Goal: Task Accomplishment & Management: Manage account settings

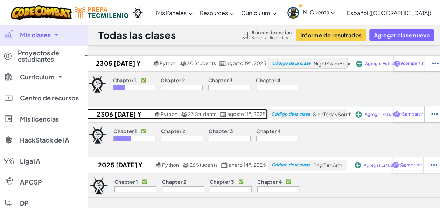
click at [124, 115] on h2 "2306 [DATE] y [DATE] (2025)" at bounding box center [118, 114] width 70 height 11
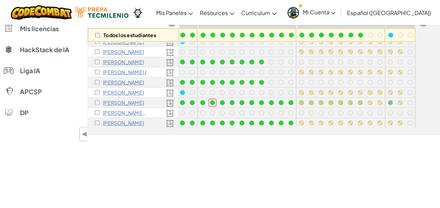
scroll to position [81, 75]
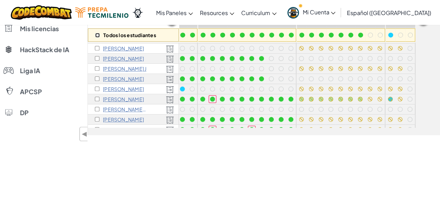
click at [97, 35] on input "checkbox" at bounding box center [97, 35] width 5 height 5
checkbox input "true"
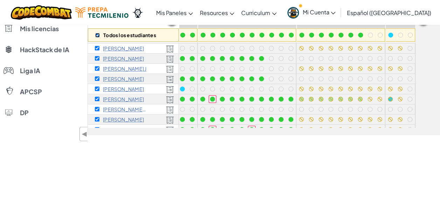
checkbox input "true"
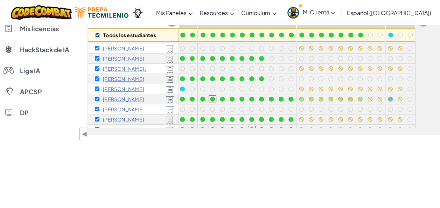
checkbox input "true"
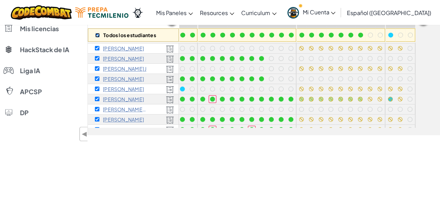
checkbox input "true"
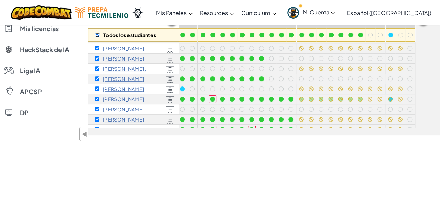
checkbox input "true"
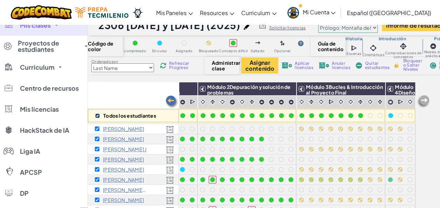
scroll to position [0, 0]
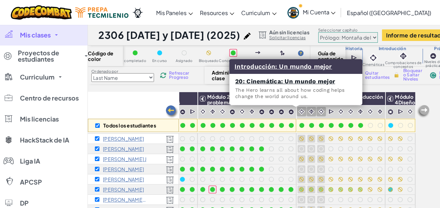
click at [299, 113] on img at bounding box center [302, 111] width 7 height 7
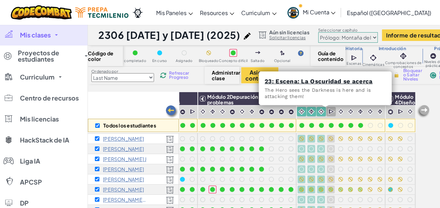
click at [329, 113] on img at bounding box center [332, 111] width 7 height 7
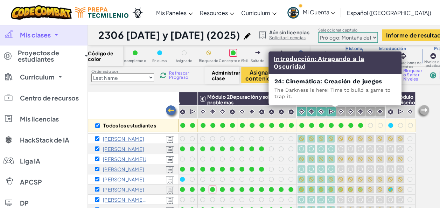
click at [338, 112] on img at bounding box center [341, 111] width 7 height 7
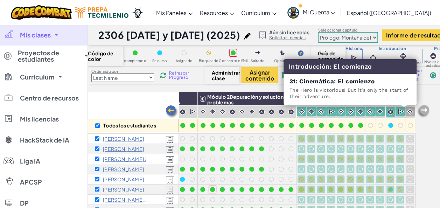
click at [407, 112] on img at bounding box center [410, 111] width 7 height 7
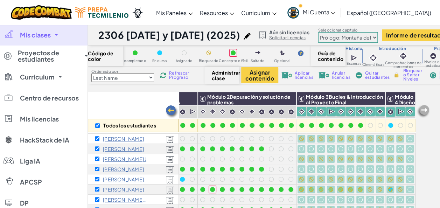
click at [411, 73] on span "Bloquear o Saltar Niveles" at bounding box center [413, 75] width 21 height 13
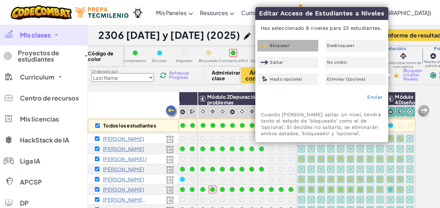
click at [296, 43] on div "Bloquear" at bounding box center [288, 46] width 61 height 12
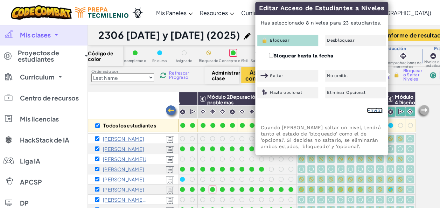
click at [372, 109] on link "Enviar" at bounding box center [375, 111] width 16 height 6
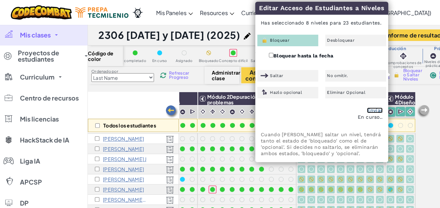
checkbox input "false"
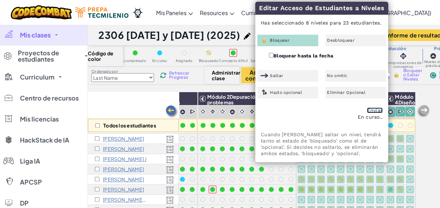
checkbox input "false"
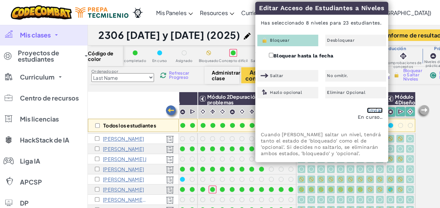
checkbox input "false"
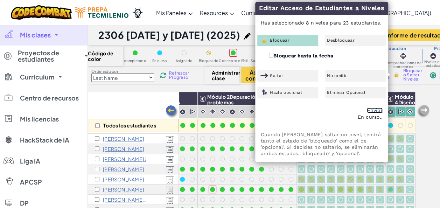
checkbox input "false"
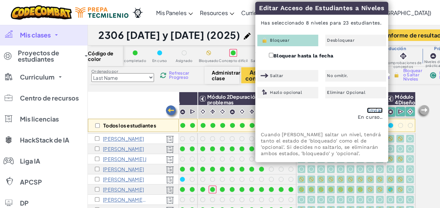
checkbox input "false"
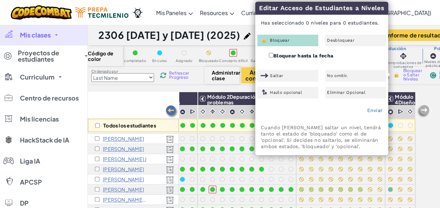
click at [126, 107] on div "Todos los estudiantes" at bounding box center [133, 112] width 91 height 41
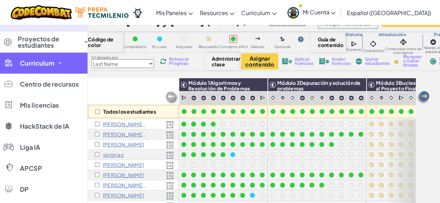
click at [33, 66] on span "Curriculum" at bounding box center [37, 63] width 35 height 6
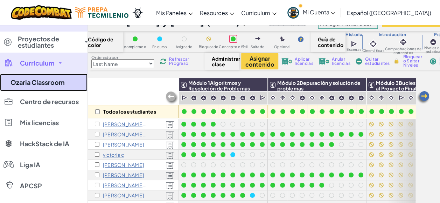
click at [63, 84] on link "Ozaria Classroom" at bounding box center [44, 83] width 88 height 18
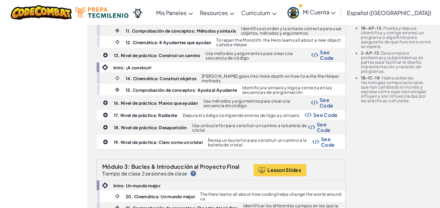
scroll to position [337, 0]
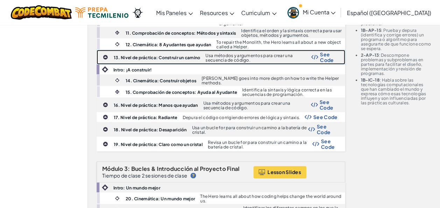
click at [184, 55] on b "13. Nivel de práctica: Construir un camino" at bounding box center [157, 57] width 87 height 5
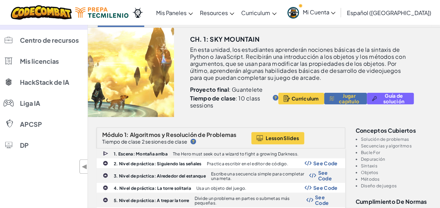
scroll to position [0, 0]
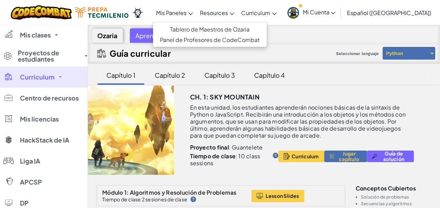
click at [187, 13] on span "Mis Paneles" at bounding box center [171, 12] width 30 height 7
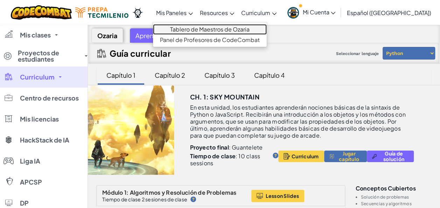
click at [185, 27] on link "Tablero de Maestros de Ozaria" at bounding box center [210, 29] width 114 height 11
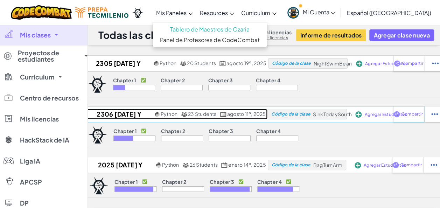
click at [128, 114] on h2 "2306 [DATE] y [DATE] (2025)" at bounding box center [118, 114] width 70 height 11
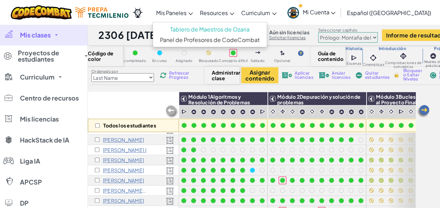
scroll to position [91, 0]
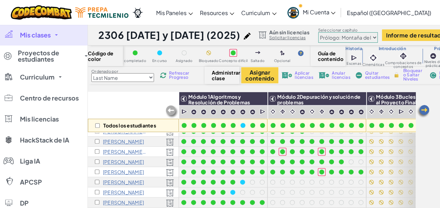
click at [336, 11] on span "Mi Cuenta" at bounding box center [319, 11] width 33 height 7
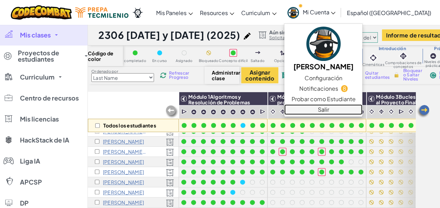
click at [329, 114] on link "Salir" at bounding box center [323, 109] width 78 height 11
